Goal: Find specific page/section: Find specific page/section

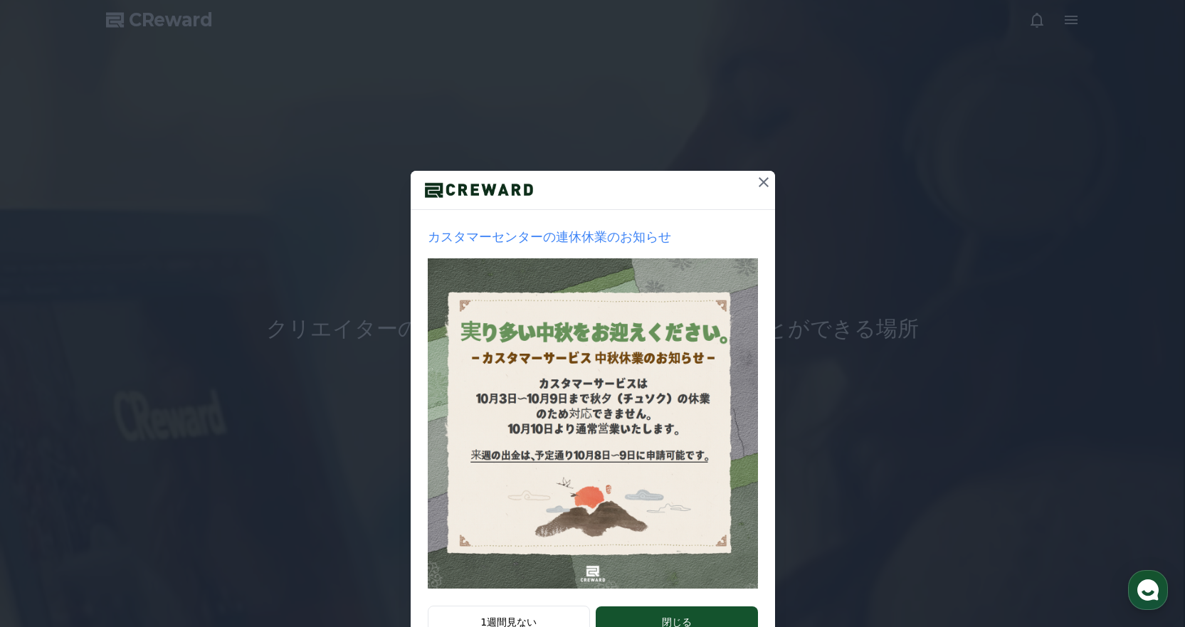
click at [755, 179] on icon at bounding box center [763, 182] width 17 height 17
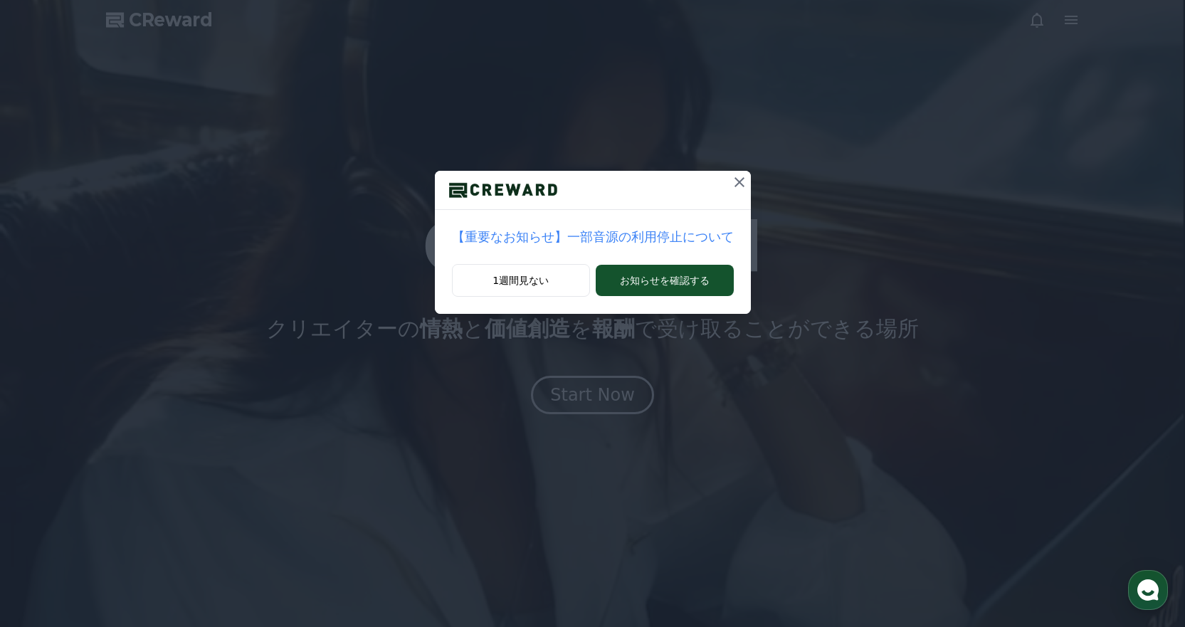
click at [735, 183] on icon at bounding box center [740, 182] width 10 height 10
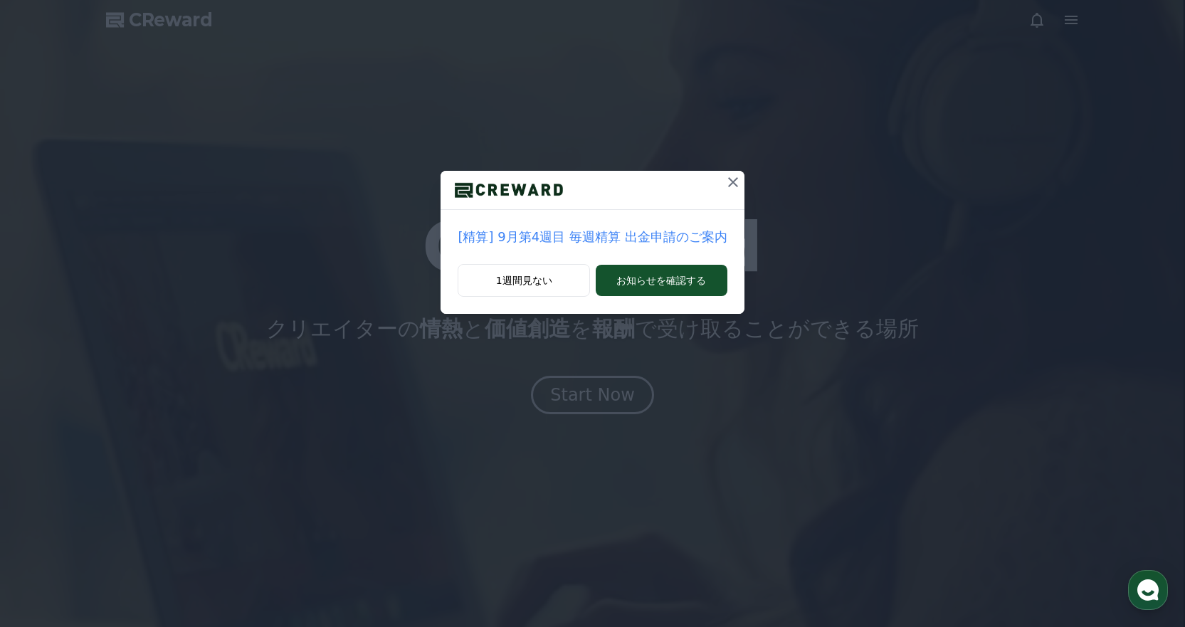
click at [725, 176] on icon at bounding box center [733, 182] width 17 height 17
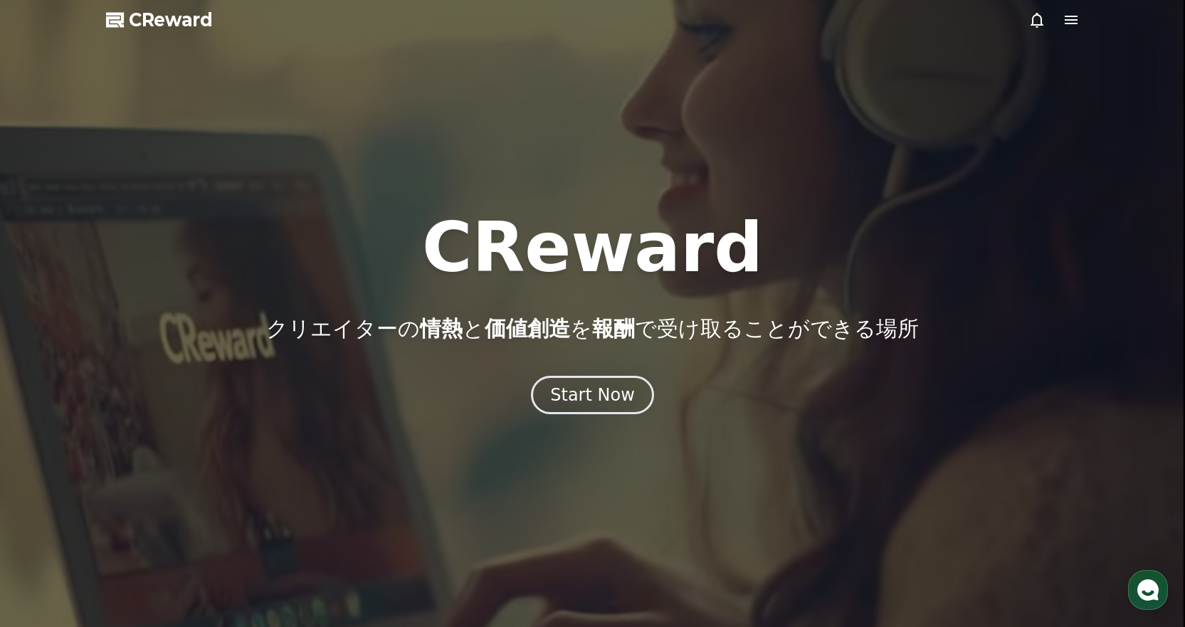
click at [1036, 12] on icon at bounding box center [1037, 19] width 17 height 17
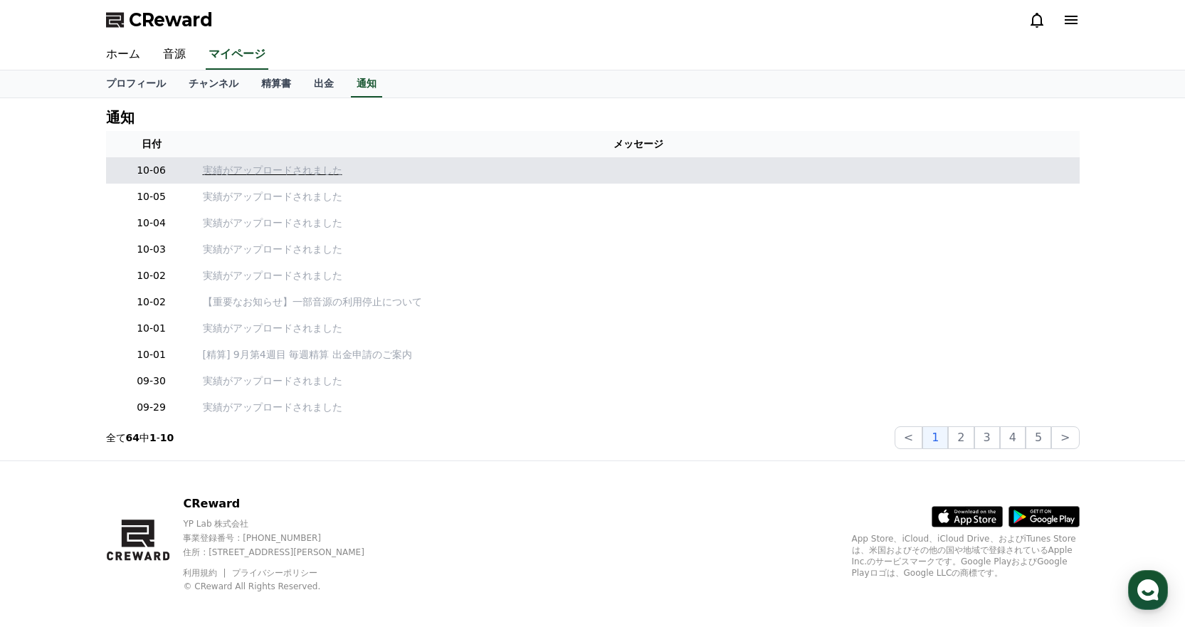
click at [270, 172] on p "実績がアップロードされました" at bounding box center [638, 170] width 871 height 15
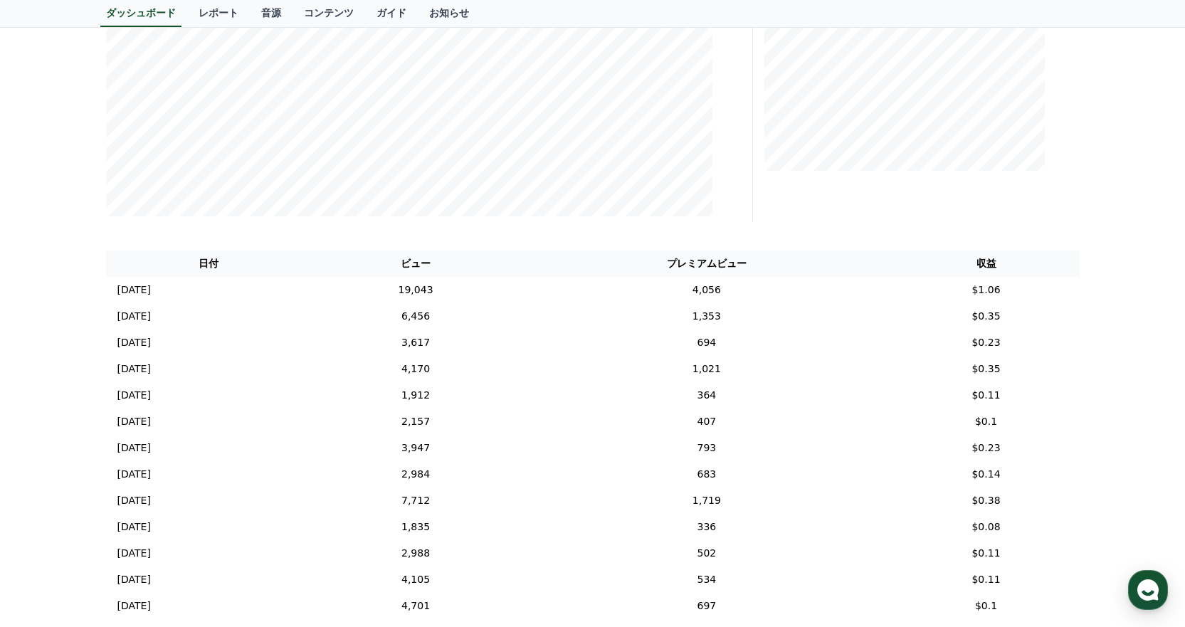
scroll to position [498, 0]
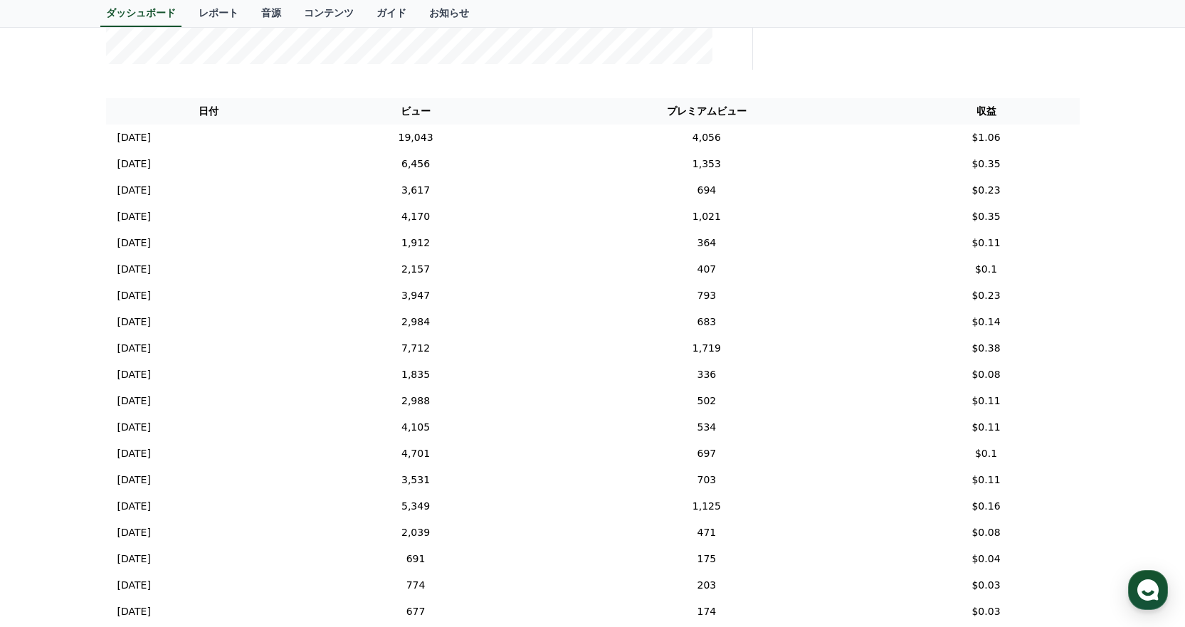
click at [1111, 317] on div "**********" at bounding box center [592, 175] width 1185 height 1150
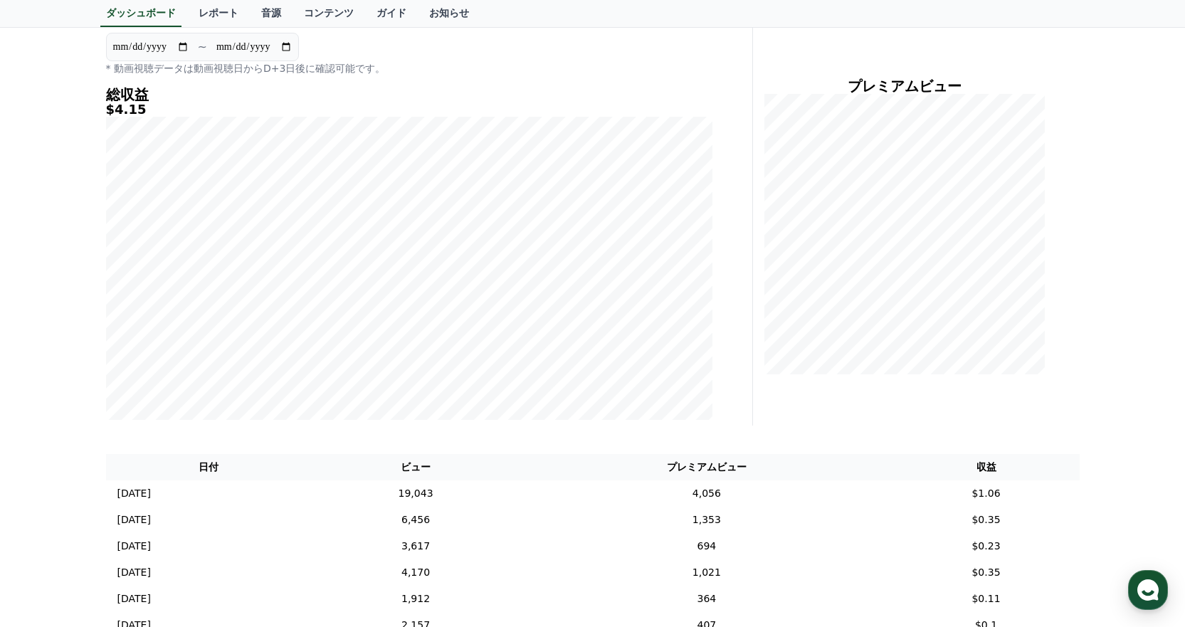
scroll to position [0, 0]
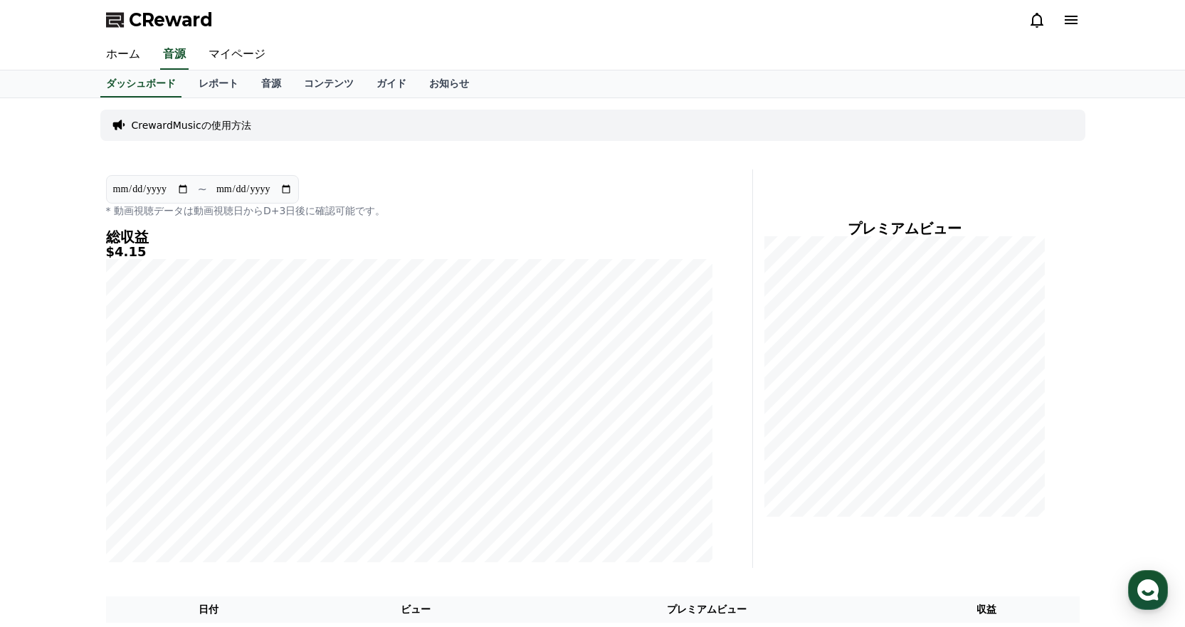
click at [888, 56] on div "ホーム 音源 マイページ" at bounding box center [593, 55] width 997 height 30
